Goal: Information Seeking & Learning: Find contact information

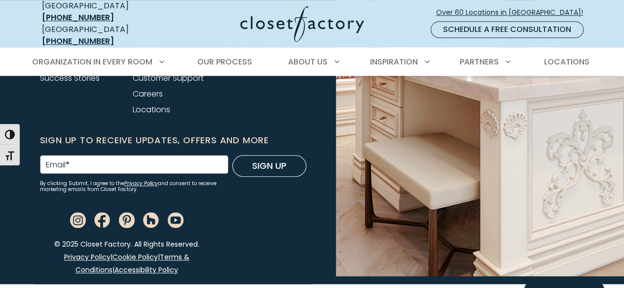
scroll to position [4018, 0]
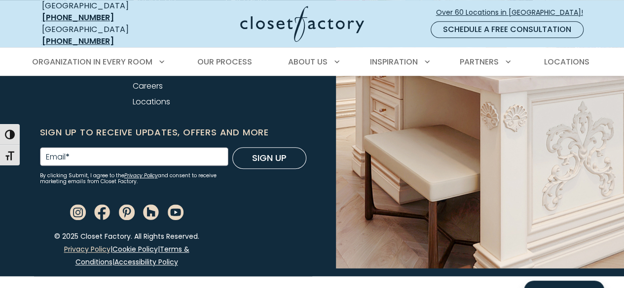
click at [67, 252] on link "Privacy Policy" at bounding box center [87, 250] width 46 height 10
click at [124, 246] on link "Cookie Policy" at bounding box center [134, 250] width 45 height 10
click at [171, 246] on link "Terms & Conditions" at bounding box center [132, 256] width 114 height 23
click at [141, 259] on link "Accessibility Policy" at bounding box center [146, 262] width 64 height 10
copy link "[PHONE_NUMBER]"
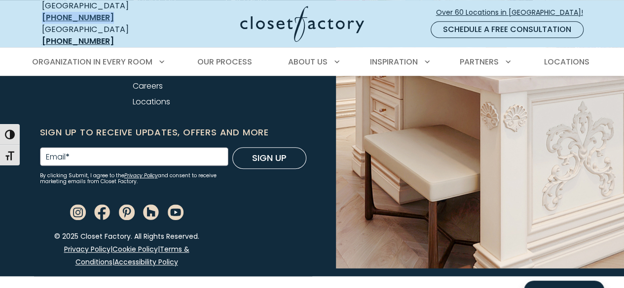
drag, startPoint x: 125, startPoint y: 10, endPoint x: 60, endPoint y: 13, distance: 64.7
click at [60, 13] on div "USA (800) 838-7995" at bounding box center [102, 12] width 121 height 24
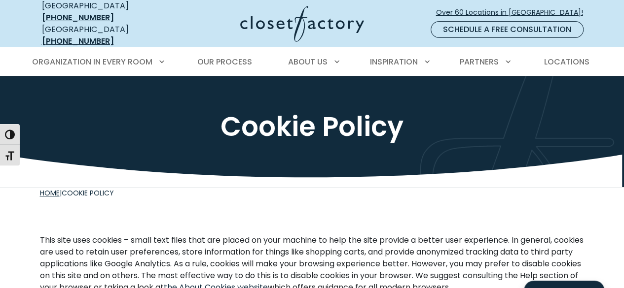
scroll to position [984, 0]
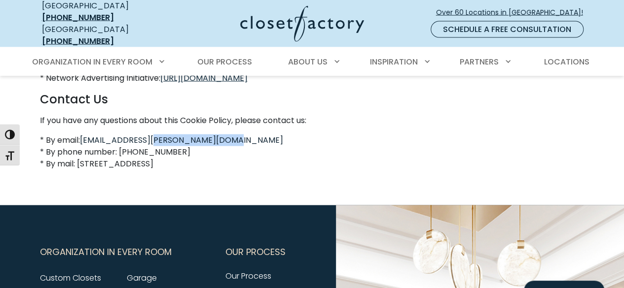
copy link "[DOMAIN_NAME]"
drag, startPoint x: 234, startPoint y: 136, endPoint x: 152, endPoint y: 145, distance: 82.9
copy link "[EMAIL_ADDRESS][PERSON_NAME][DOMAIN_NAME]"
drag, startPoint x: 240, startPoint y: 149, endPoint x: 82, endPoint y: 139, distance: 158.6
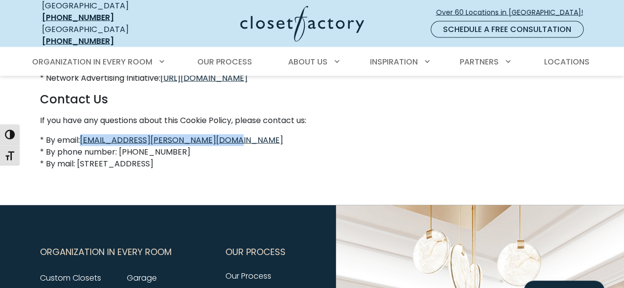
click at [82, 139] on p "* By email: paris.bernhardt@closetfactory.com * By phone number: 310.516.7000 *…" at bounding box center [312, 152] width 544 height 35
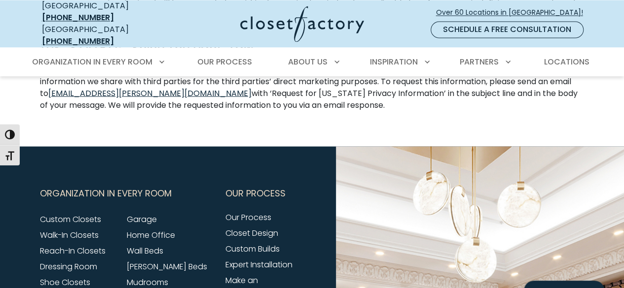
scroll to position [3635, 0]
